Goal: Share content: Distribute website content to other platforms or users

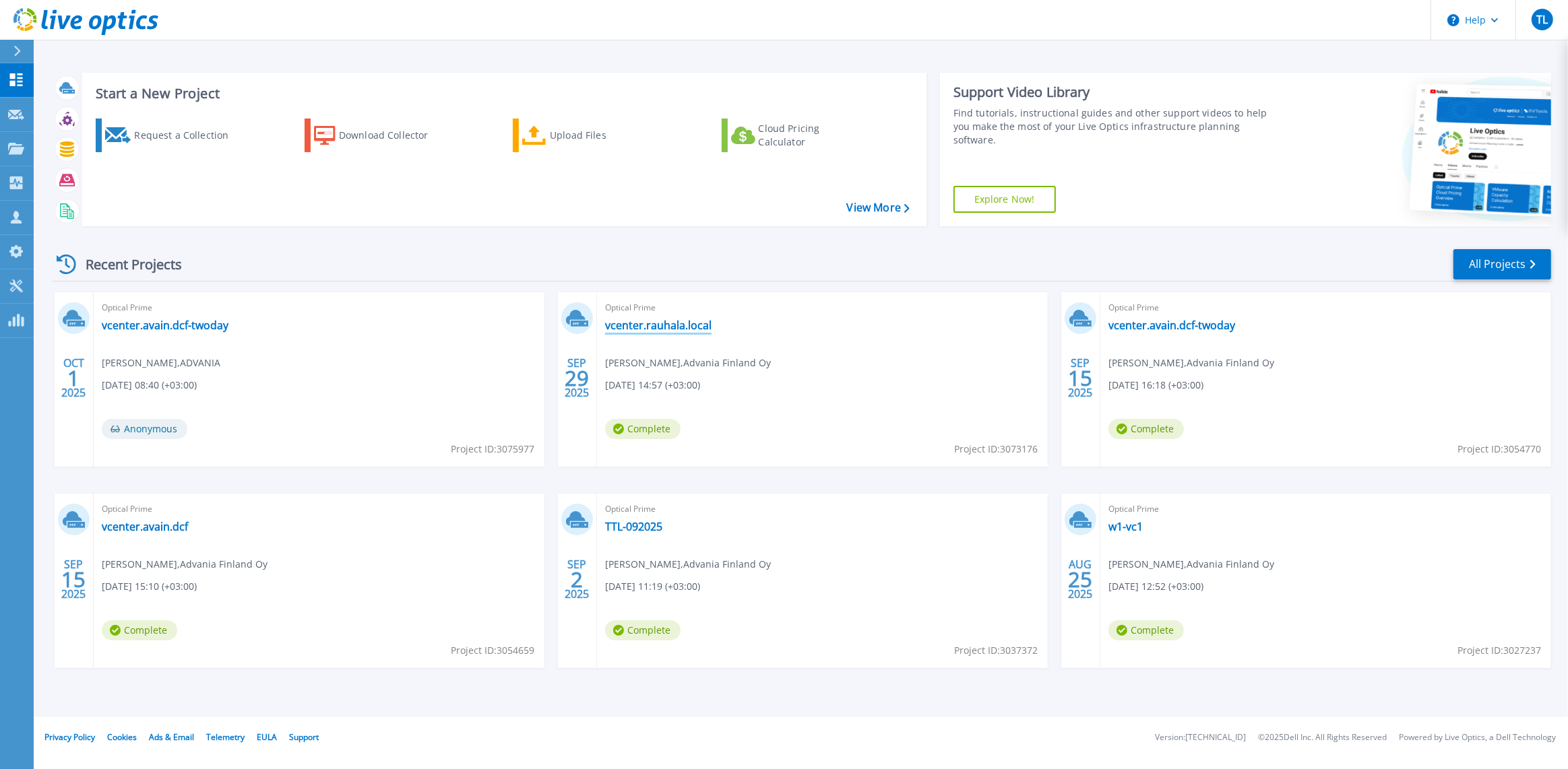
click at [654, 332] on link "vcenter.rauhala.local" at bounding box center [658, 325] width 106 height 14
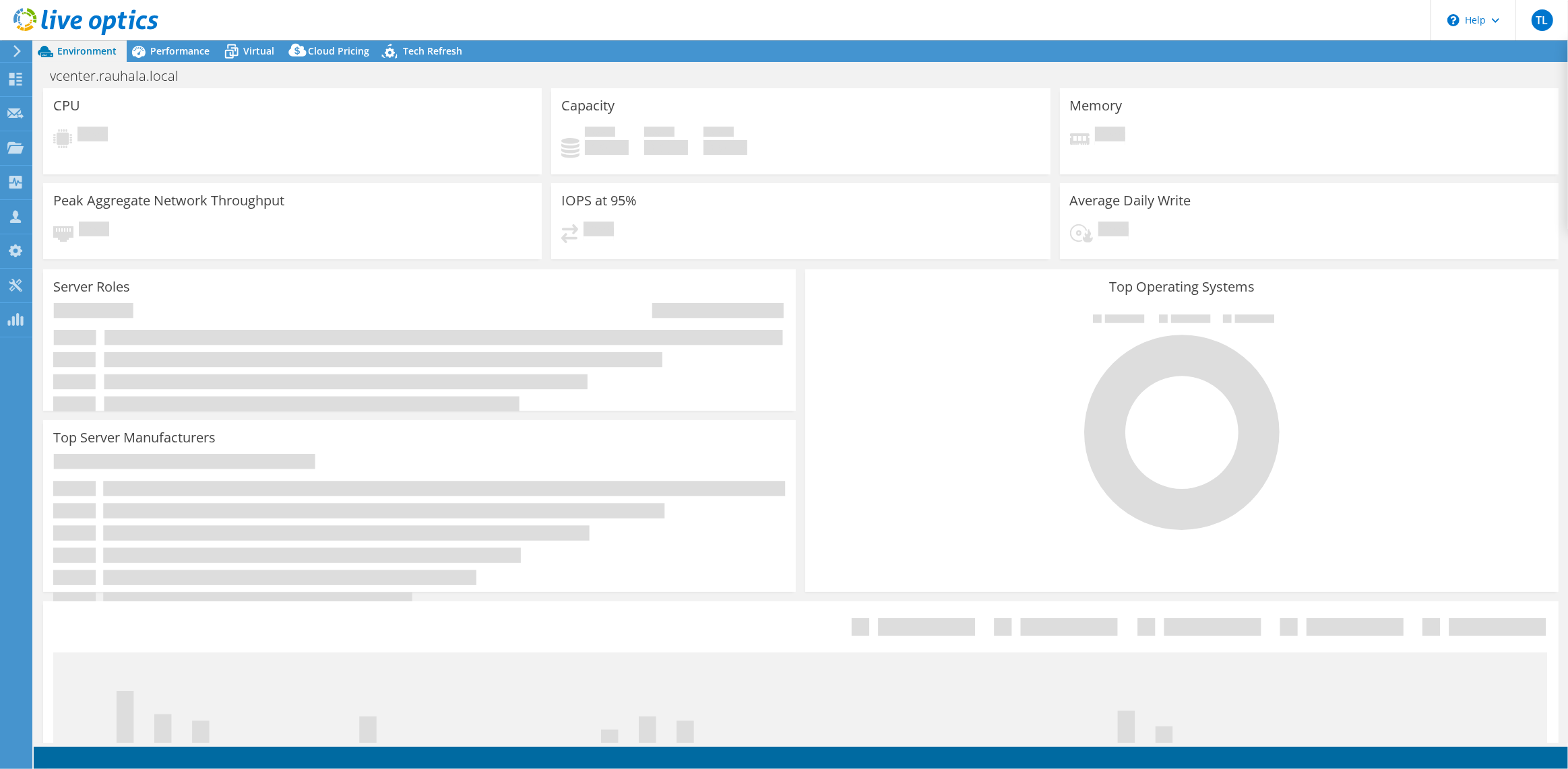
select select "USD"
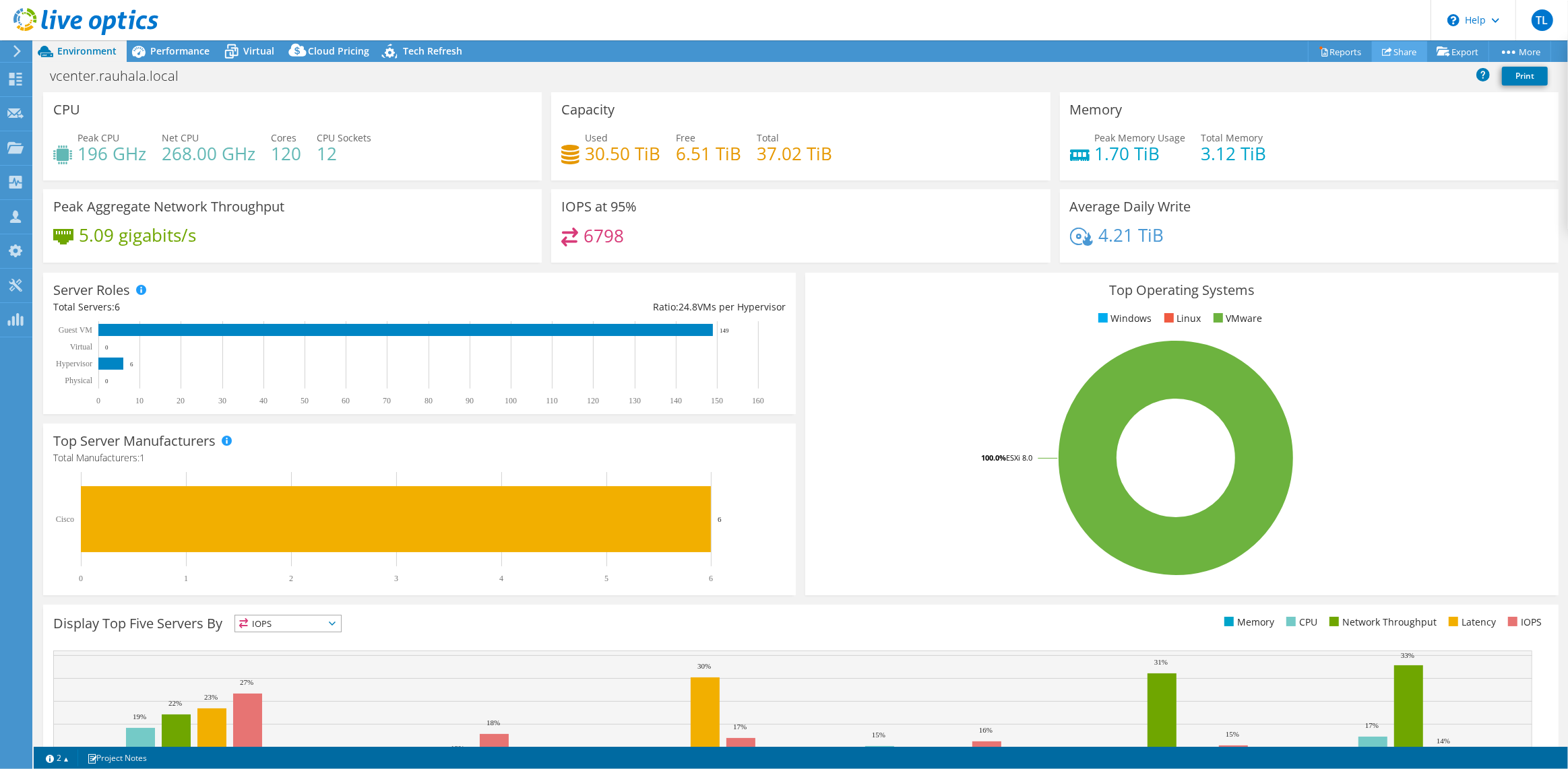
click at [1396, 52] on link "Share" at bounding box center [1399, 51] width 55 height 21
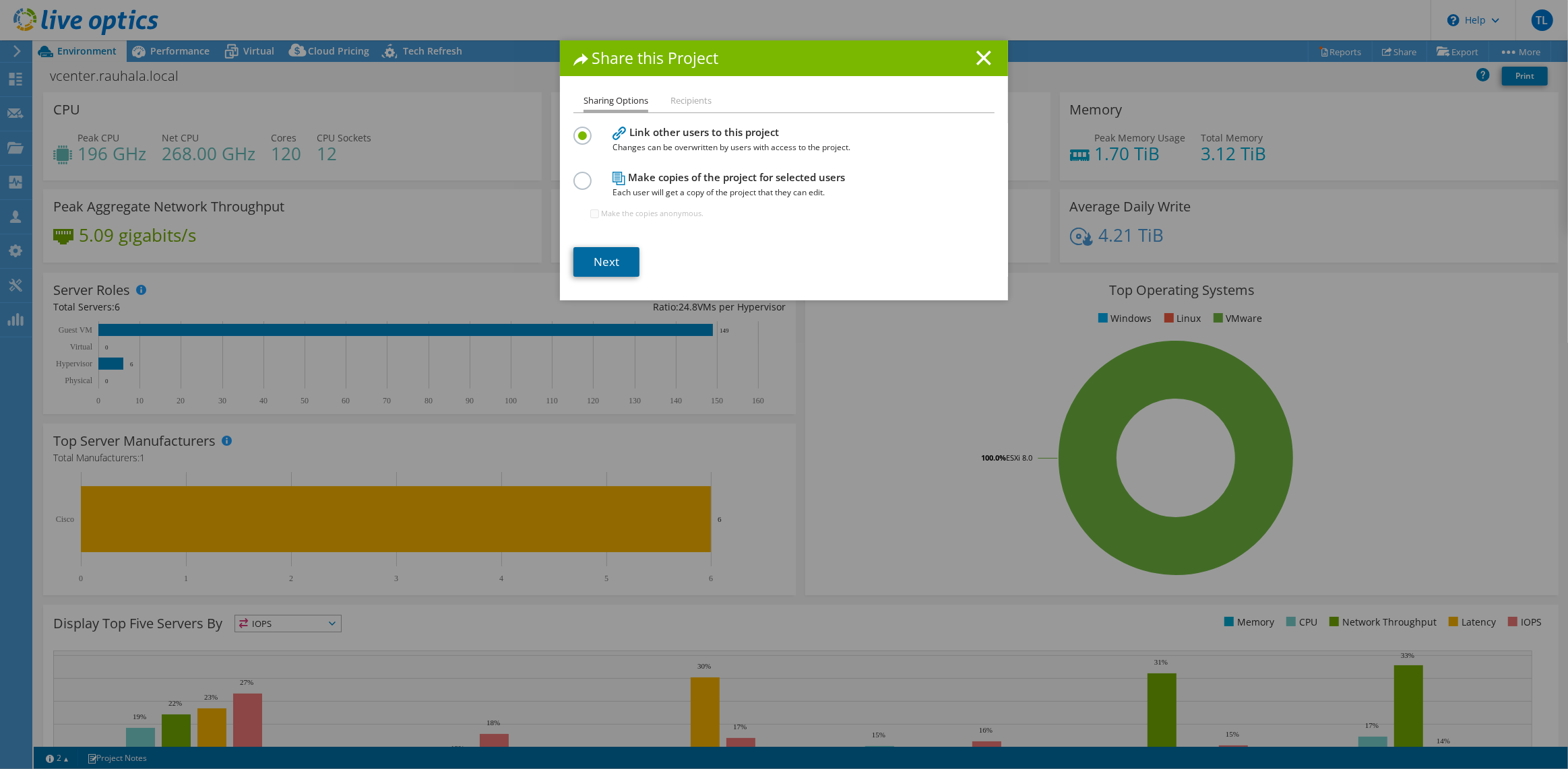
click at [599, 273] on link "Next" at bounding box center [606, 262] width 66 height 30
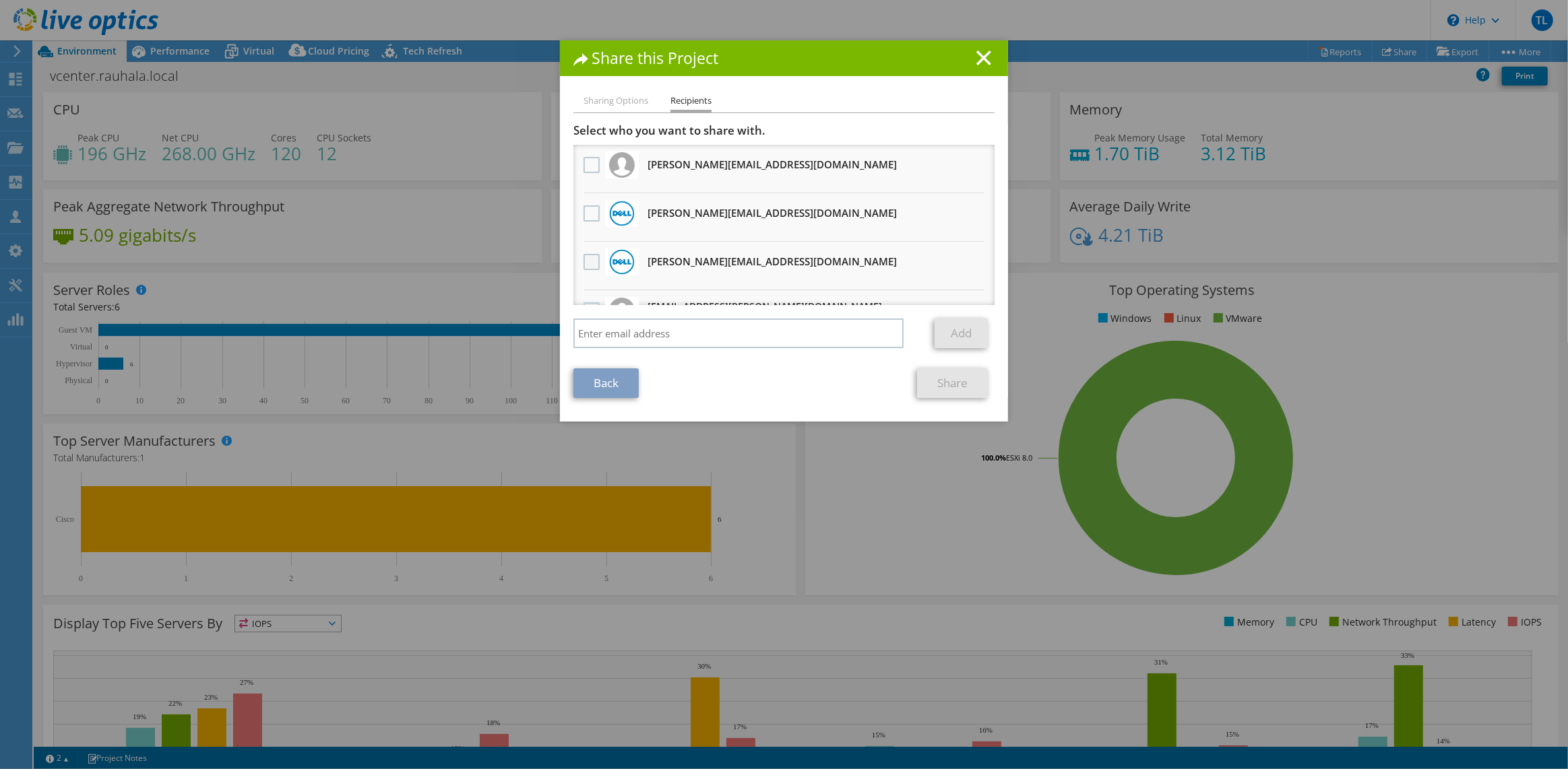
drag, startPoint x: 587, startPoint y: 216, endPoint x: 587, endPoint y: 258, distance: 42.0
click at [587, 216] on label at bounding box center [594, 214] width 20 height 16
click at [0, 0] on input "checkbox" at bounding box center [0, 0] width 0 height 0
click at [587, 265] on label at bounding box center [594, 262] width 20 height 16
click at [0, 0] on input "checkbox" at bounding box center [0, 0] width 0 height 0
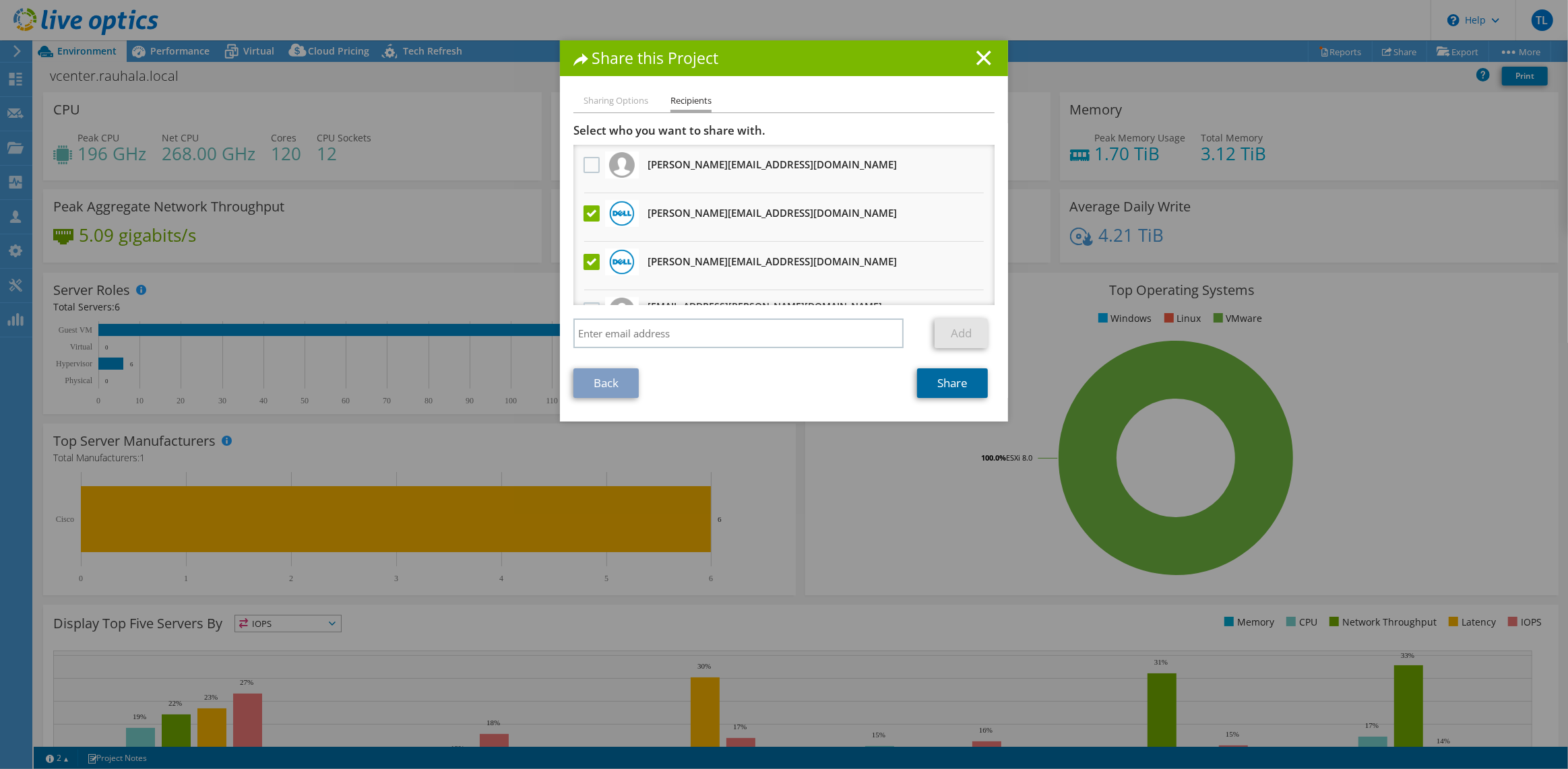
click at [947, 389] on link "Share" at bounding box center [953, 383] width 71 height 30
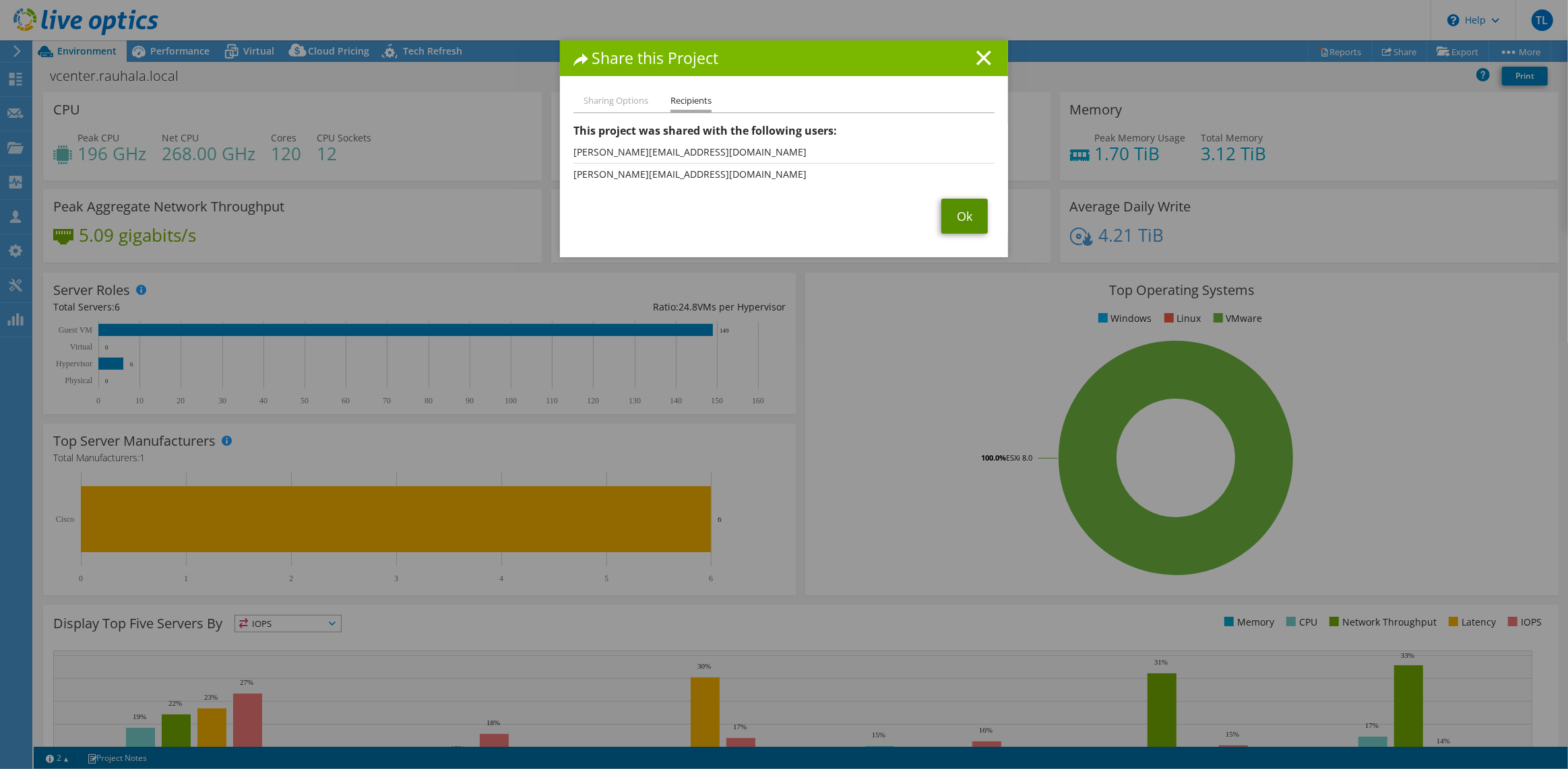
click at [956, 219] on link "Ok" at bounding box center [964, 216] width 46 height 35
